Goal: Task Accomplishment & Management: Complete application form

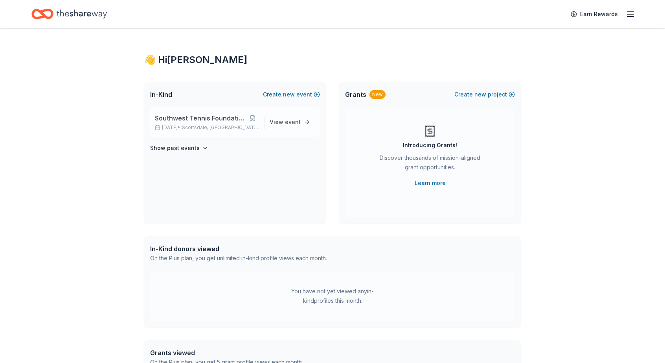
click at [216, 120] on span "Southwest Tennis Foundation Silent Auction" at bounding box center [201, 117] width 93 height 9
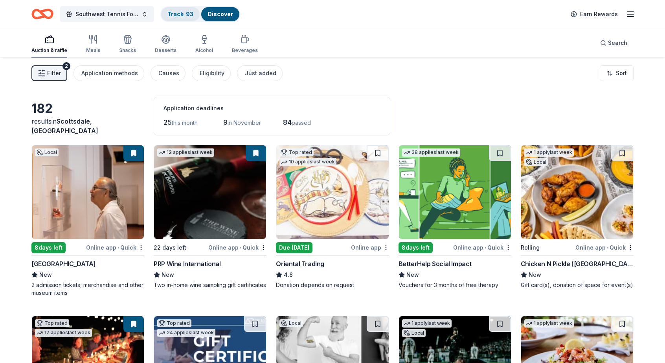
click at [175, 12] on link "Track · 93" at bounding box center [181, 14] width 26 height 7
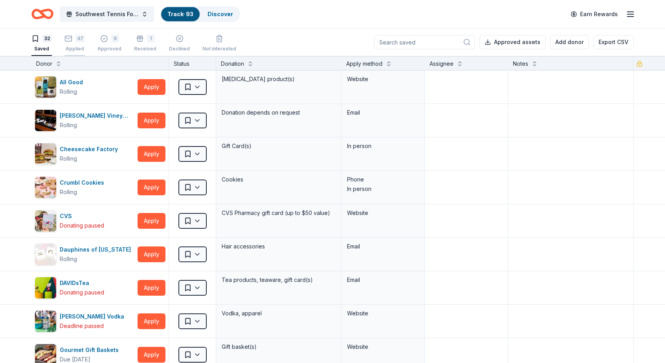
click at [77, 47] on div "Applied" at bounding box center [74, 49] width 20 height 6
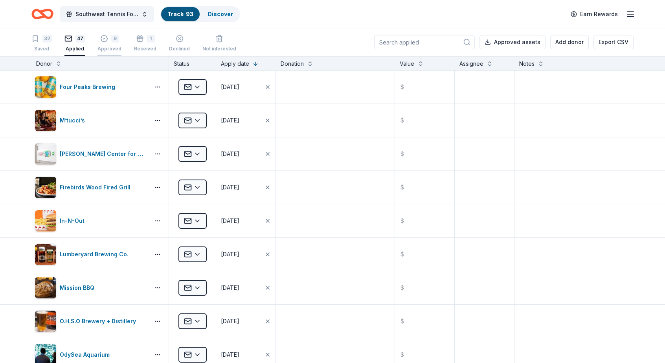
click at [105, 41] on icon "button" at bounding box center [104, 39] width 8 height 8
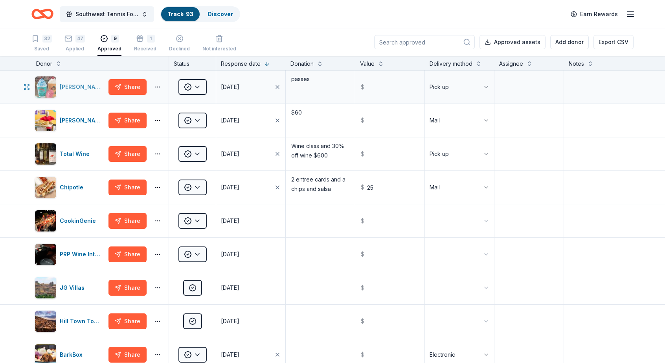
click at [68, 88] on div "[PERSON_NAME]" at bounding box center [83, 86] width 46 height 9
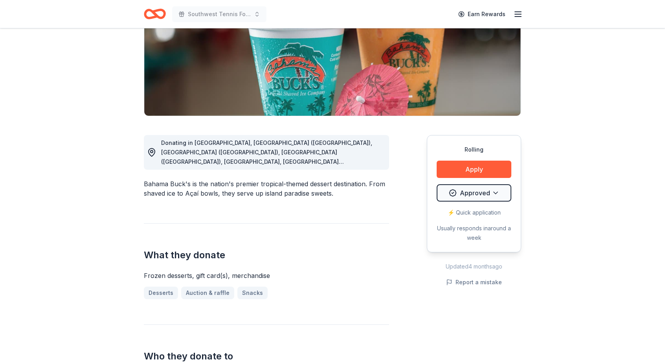
scroll to position [117, 0]
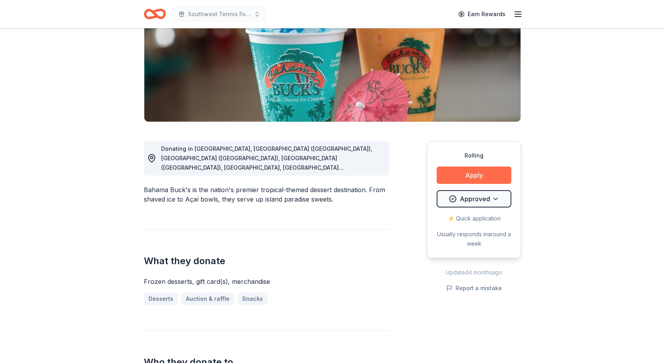
click at [474, 169] on button "Apply" at bounding box center [474, 174] width 75 height 17
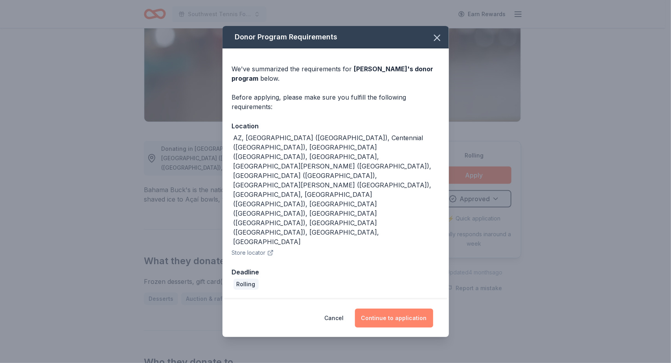
click at [394, 308] on button "Continue to application" at bounding box center [394, 317] width 78 height 19
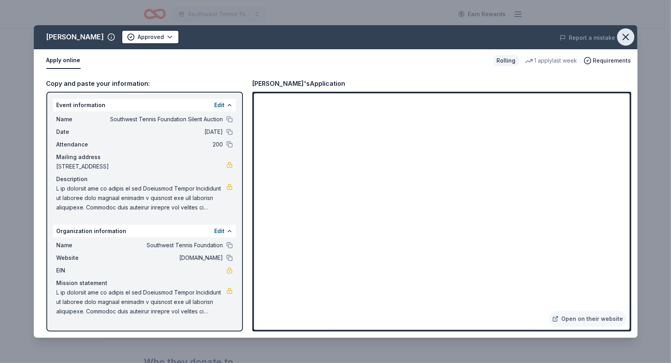
click at [628, 35] on icon "button" at bounding box center [626, 37] width 6 height 6
